Goal: Check status: Check status

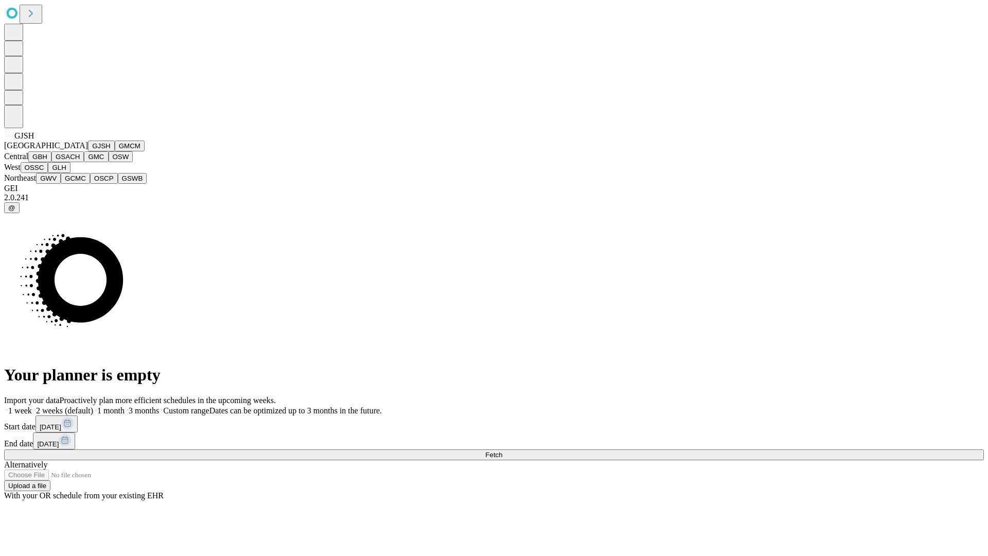
click at [88, 151] on button "GJSH" at bounding box center [101, 146] width 27 height 11
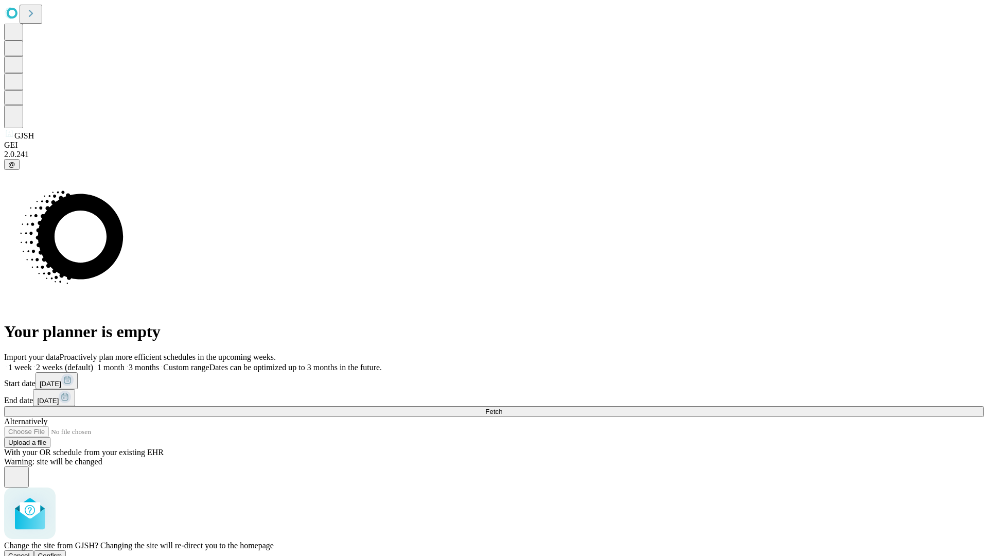
click at [62, 552] on span "Confirm" at bounding box center [50, 556] width 24 height 8
click at [32, 363] on label "1 week" at bounding box center [18, 367] width 28 height 9
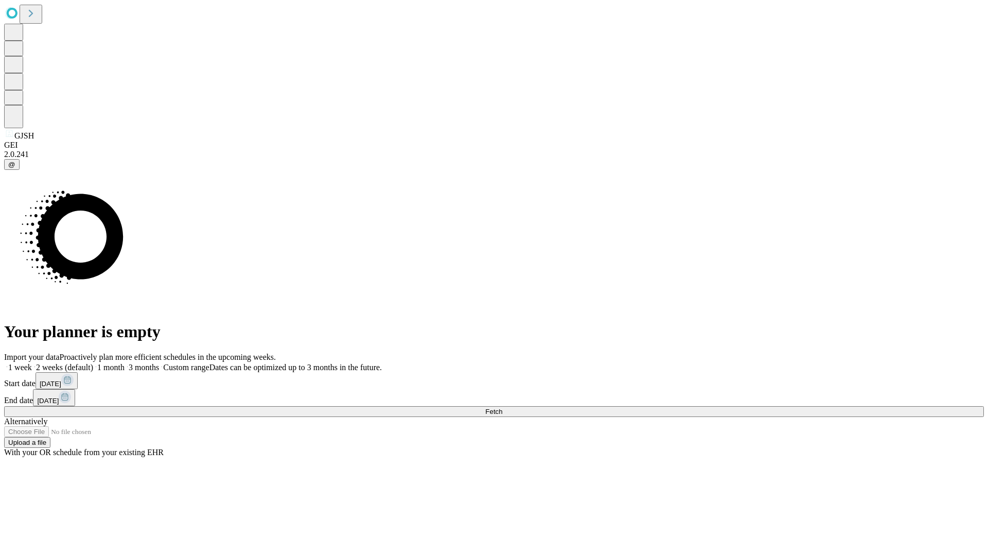
click at [502, 408] on span "Fetch" at bounding box center [493, 412] width 17 height 8
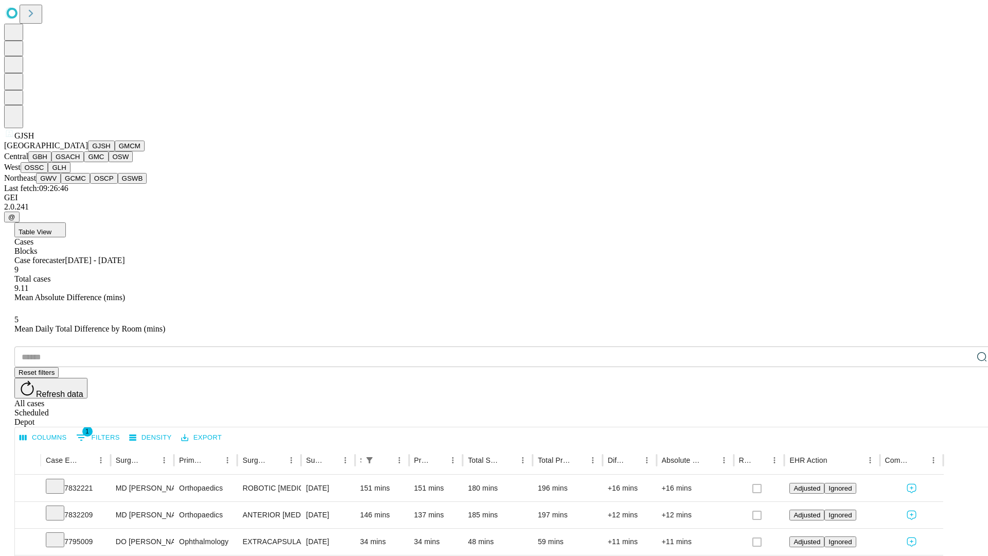
click at [115, 151] on button "GMCM" at bounding box center [130, 146] width 30 height 11
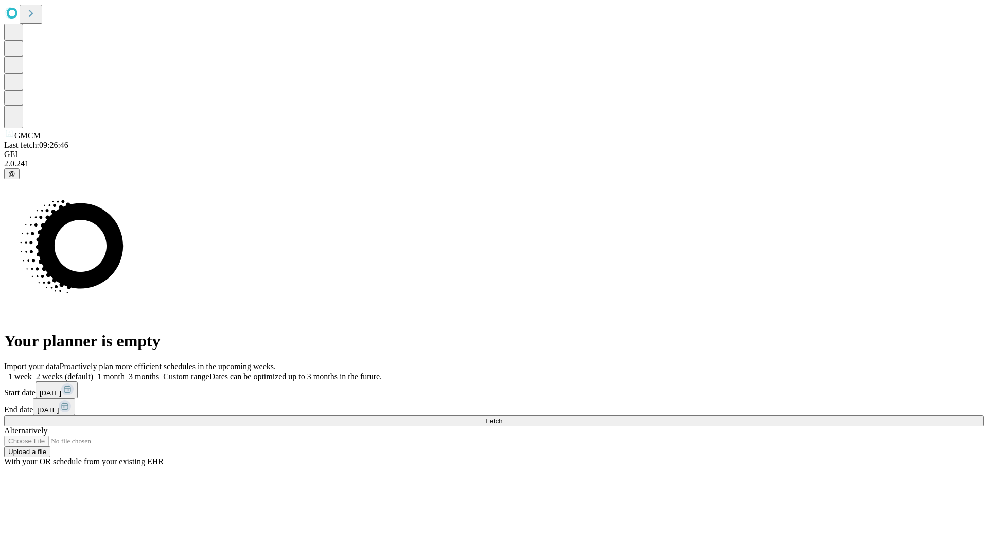
click at [32, 372] on label "1 week" at bounding box center [18, 376] width 28 height 9
click at [502, 417] on span "Fetch" at bounding box center [493, 421] width 17 height 8
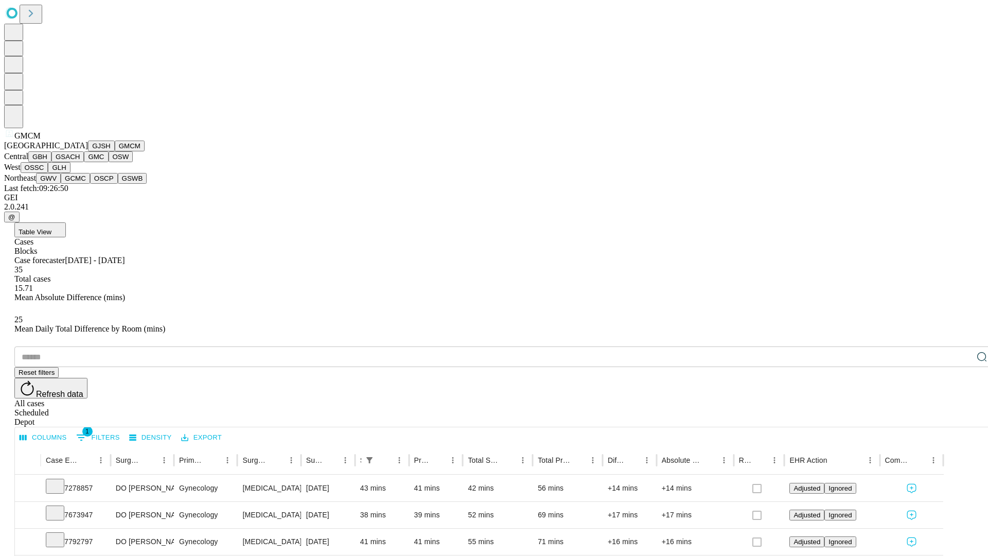
click at [51, 162] on button "GBH" at bounding box center [39, 156] width 23 height 11
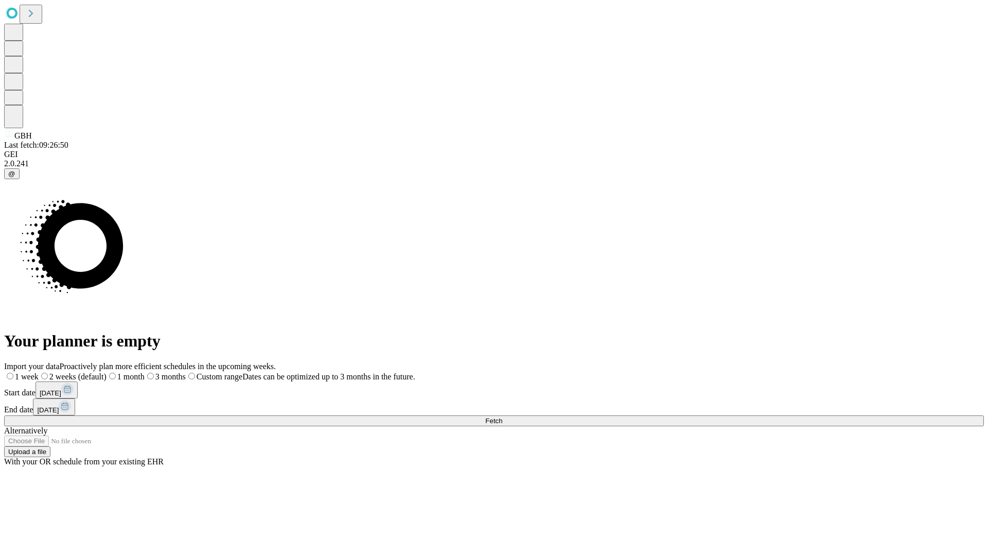
click at [39, 372] on label "1 week" at bounding box center [21, 376] width 34 height 9
click at [502, 417] on span "Fetch" at bounding box center [493, 421] width 17 height 8
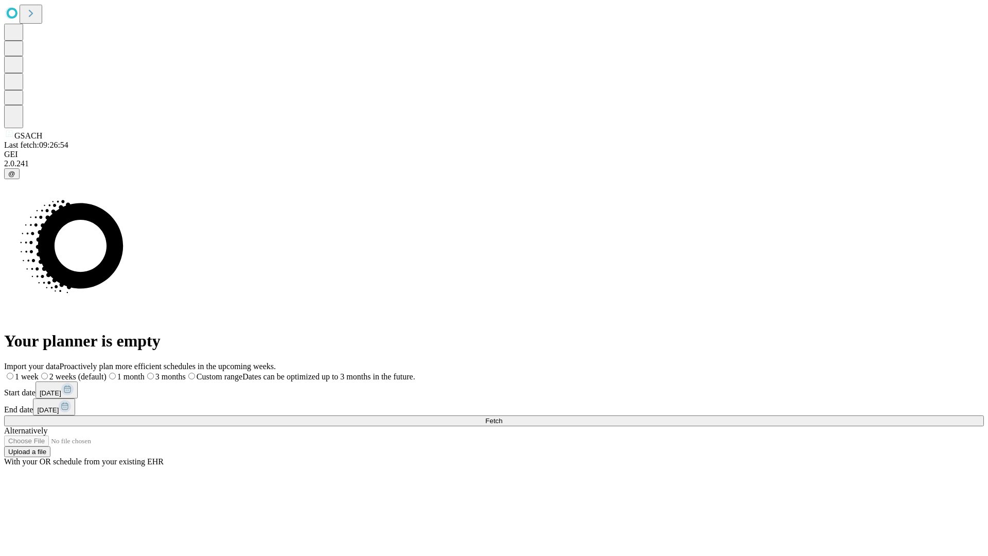
click at [39, 372] on label "1 week" at bounding box center [21, 376] width 34 height 9
click at [502, 417] on span "Fetch" at bounding box center [493, 421] width 17 height 8
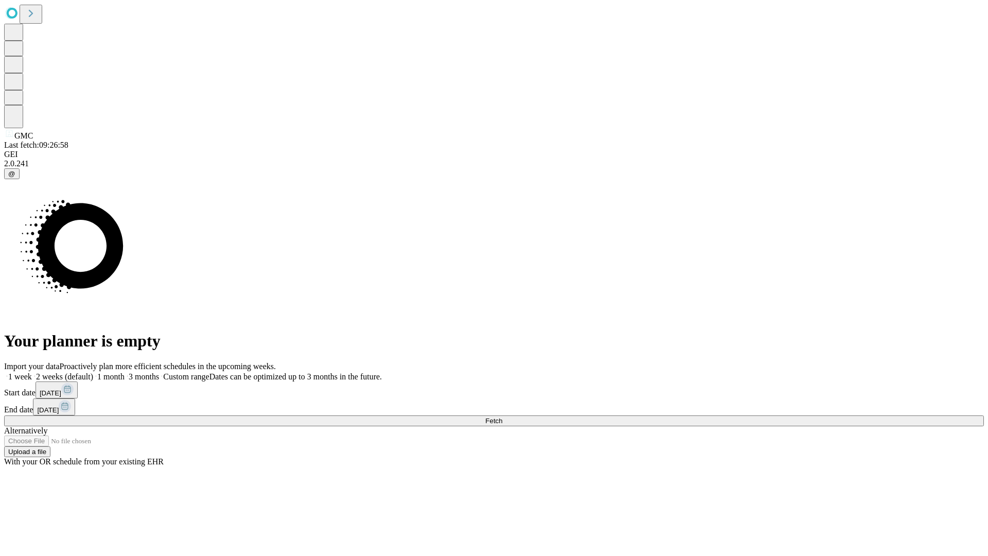
click at [32, 372] on label "1 week" at bounding box center [18, 376] width 28 height 9
click at [502, 417] on span "Fetch" at bounding box center [493, 421] width 17 height 8
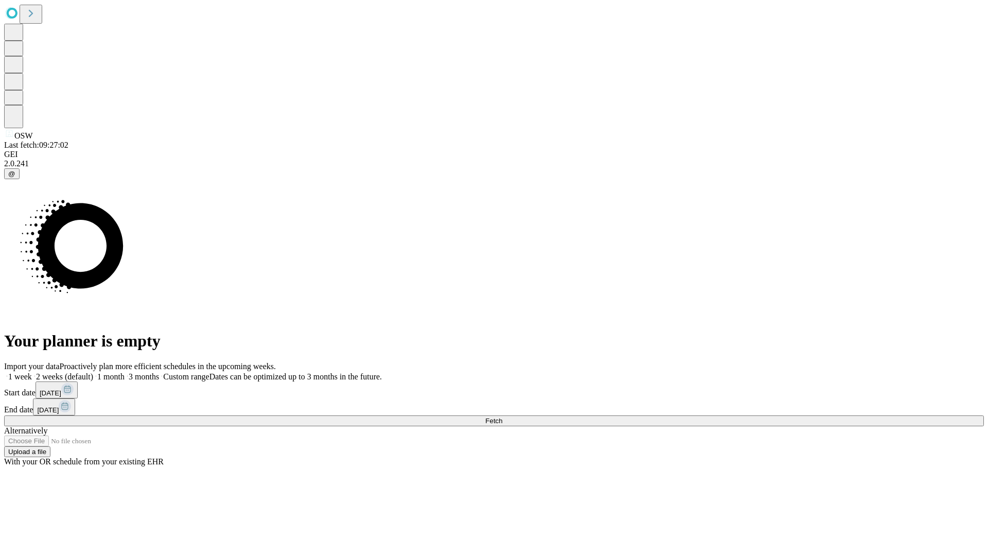
click at [502, 417] on span "Fetch" at bounding box center [493, 421] width 17 height 8
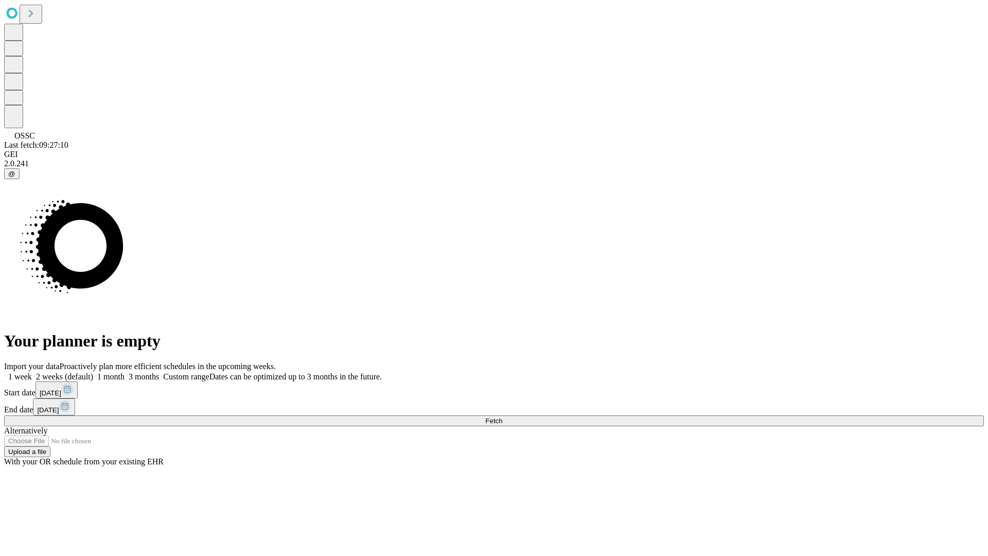
click at [32, 372] on label "1 week" at bounding box center [18, 376] width 28 height 9
click at [502, 417] on span "Fetch" at bounding box center [493, 421] width 17 height 8
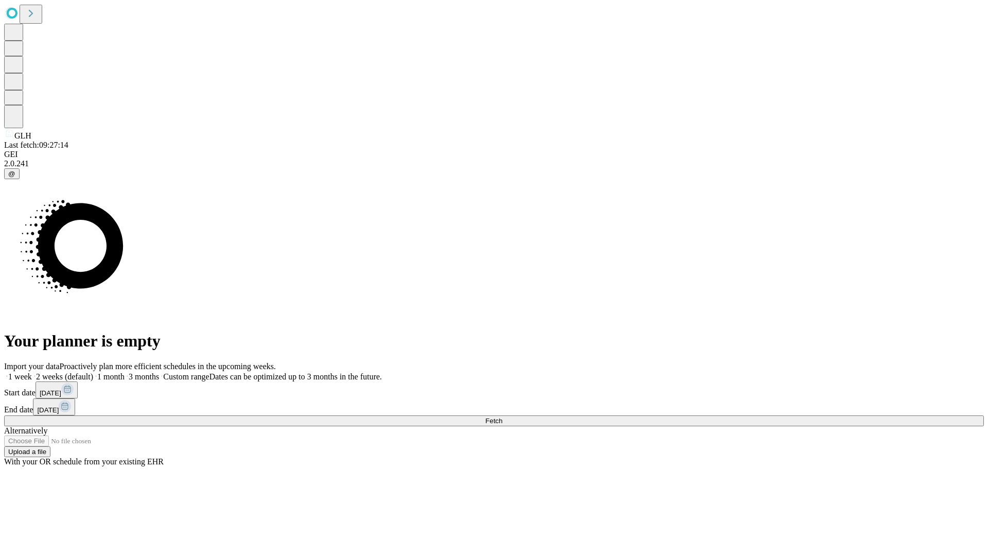
click at [502, 417] on span "Fetch" at bounding box center [493, 421] width 17 height 8
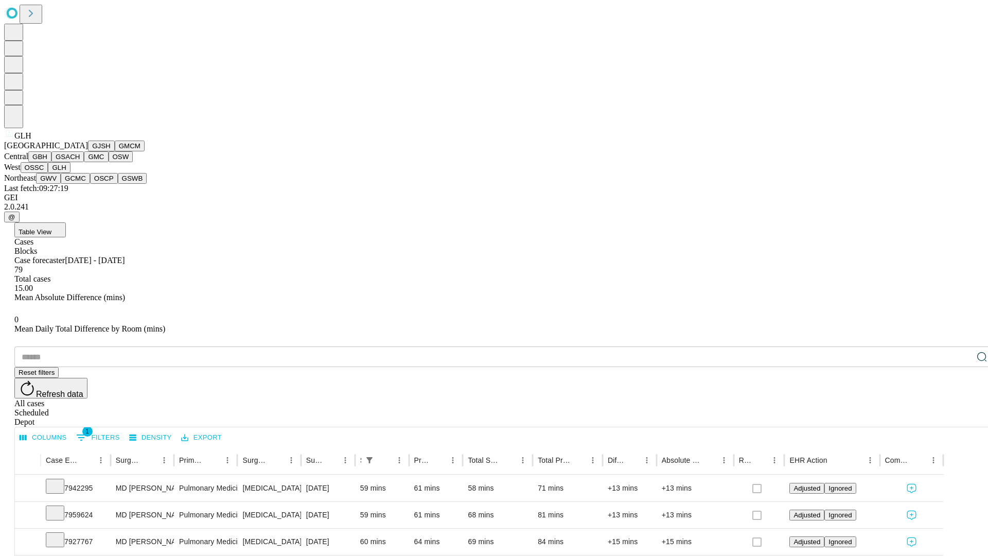
click at [61, 184] on button "GWV" at bounding box center [48, 178] width 25 height 11
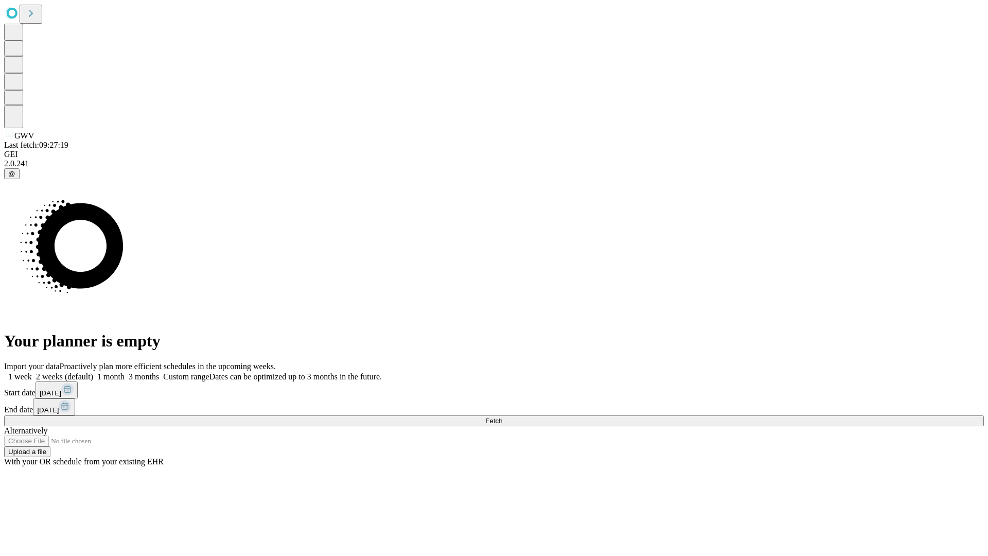
click at [502, 417] on span "Fetch" at bounding box center [493, 421] width 17 height 8
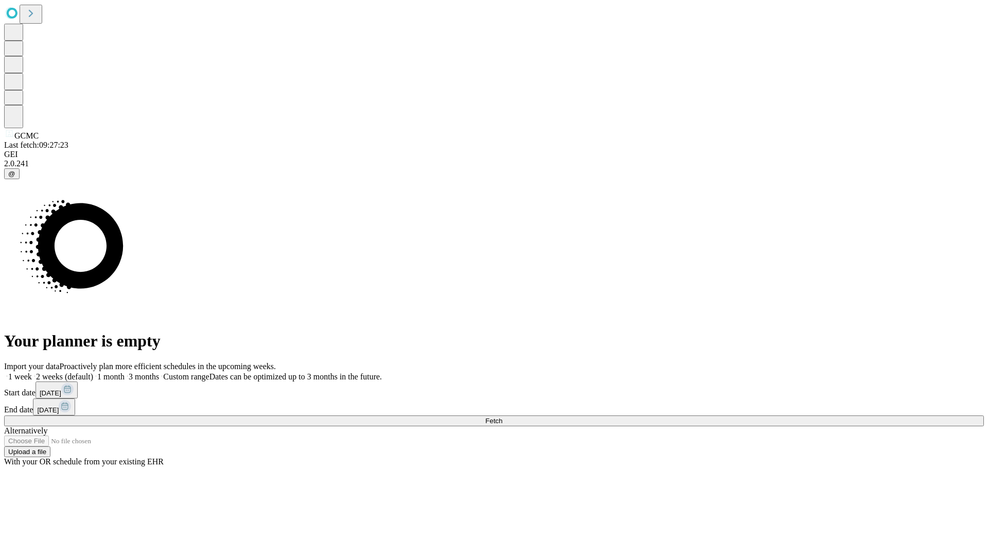
click at [502, 417] on span "Fetch" at bounding box center [493, 421] width 17 height 8
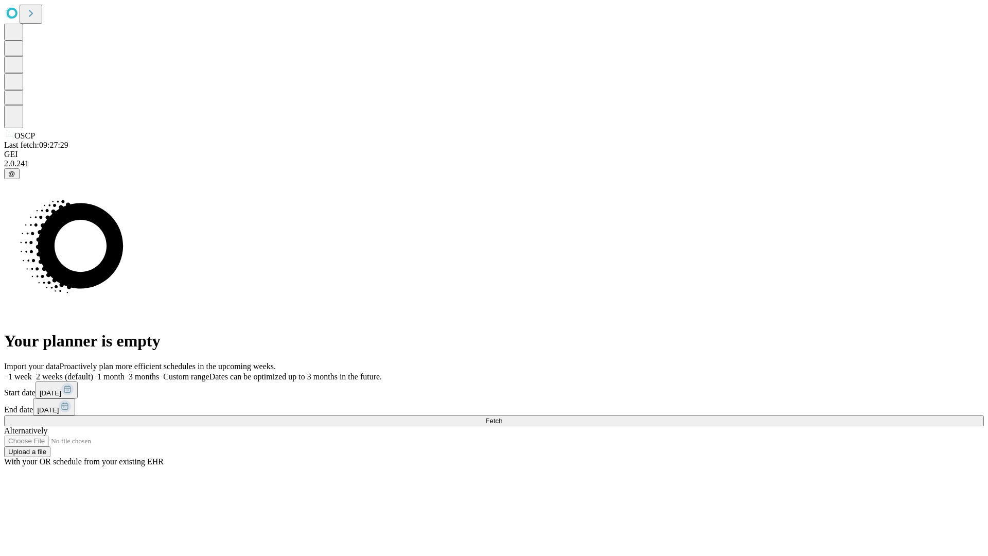
click at [32, 372] on label "1 week" at bounding box center [18, 376] width 28 height 9
click at [502, 417] on span "Fetch" at bounding box center [493, 421] width 17 height 8
